Goal: Information Seeking & Learning: Learn about a topic

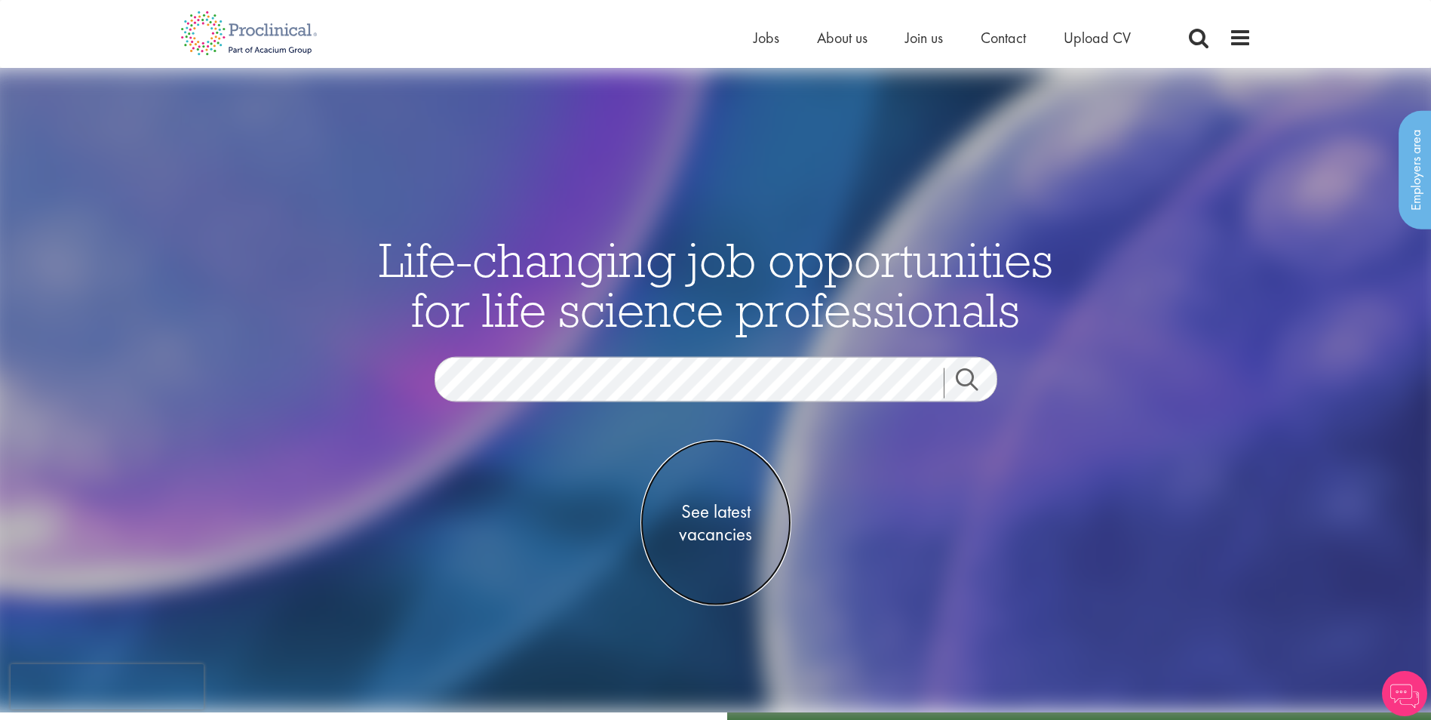
click at [706, 522] on span "See latest vacancies" at bounding box center [715, 521] width 151 height 45
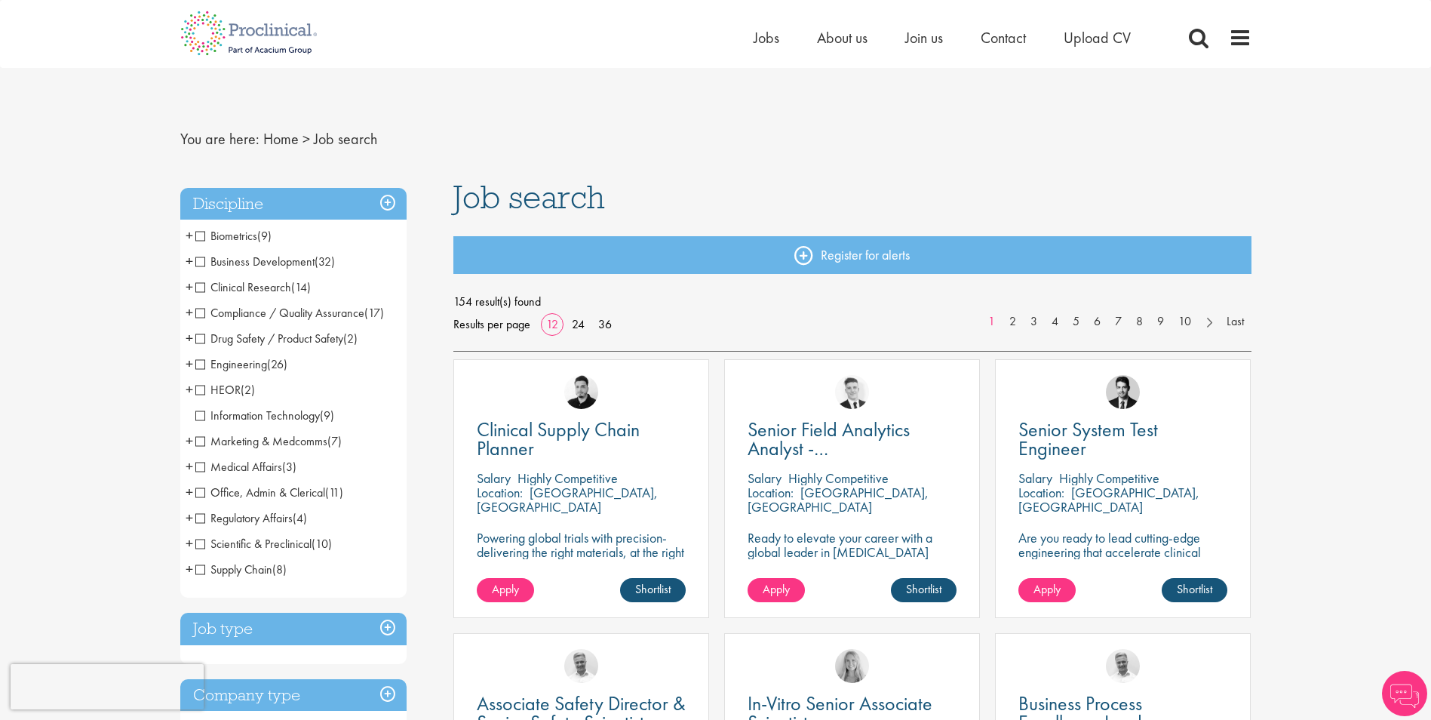
click at [312, 339] on span "Drug Safety / Product Safety" at bounding box center [269, 338] width 148 height 16
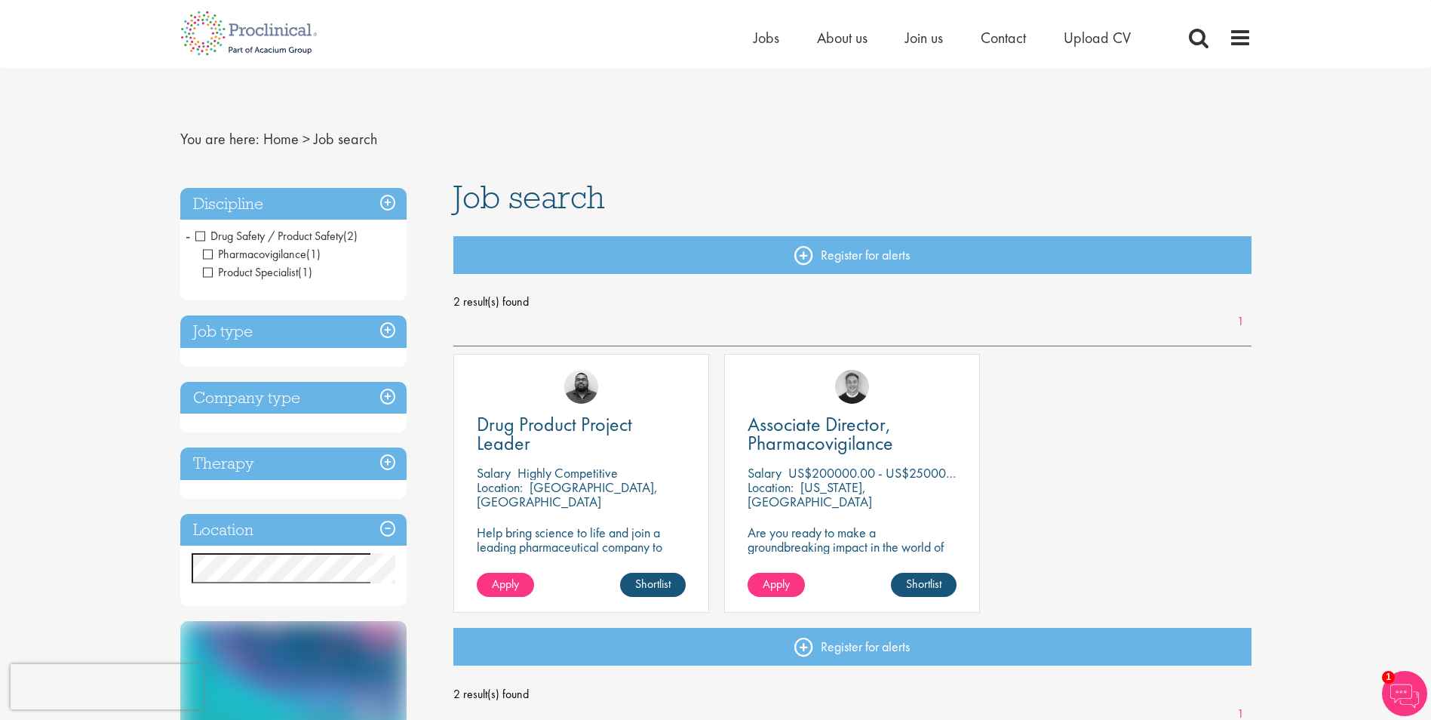
click at [1204, 401] on div "Drug Product Project Leader [GEOGRAPHIC_DATA] Highly Competitive Location: [GEO…" at bounding box center [852, 491] width 813 height 274
